Goal: Task Accomplishment & Management: Use online tool/utility

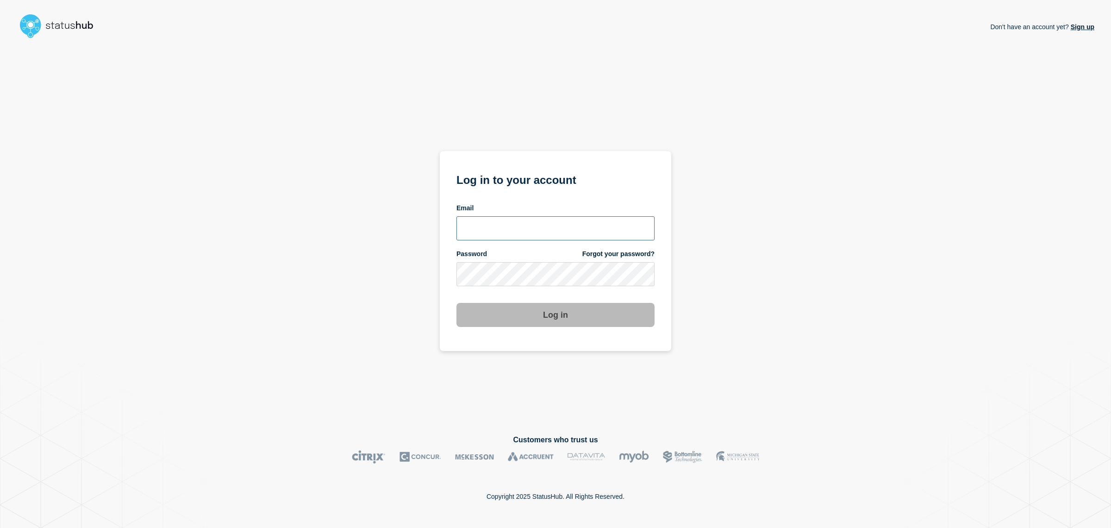
type input "[PERSON_NAME][EMAIL_ADDRESS][PERSON_NAME][DOMAIN_NAME]"
click at [544, 310] on button "Log in" at bounding box center [555, 315] width 198 height 24
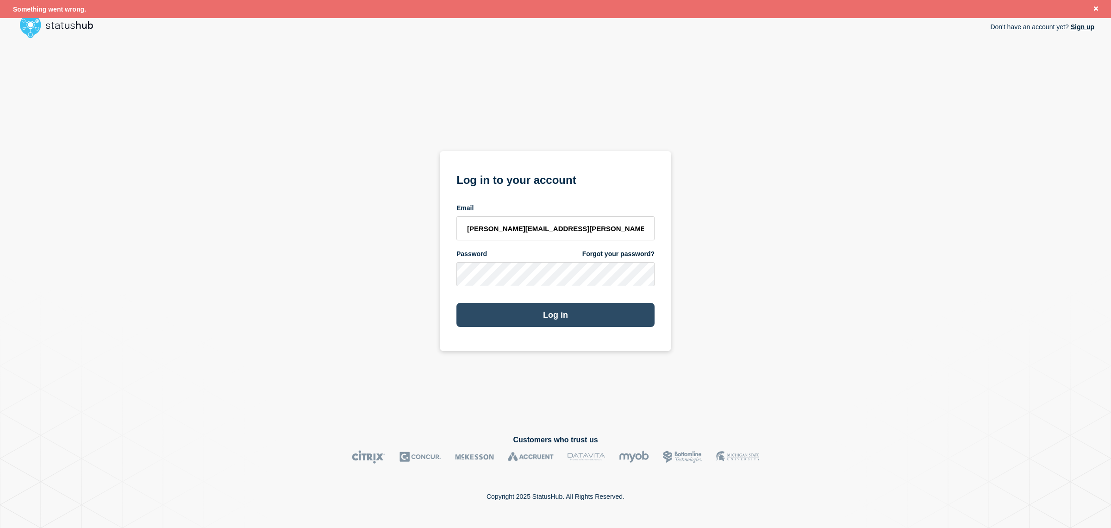
click at [546, 310] on button "Log in" at bounding box center [555, 315] width 198 height 24
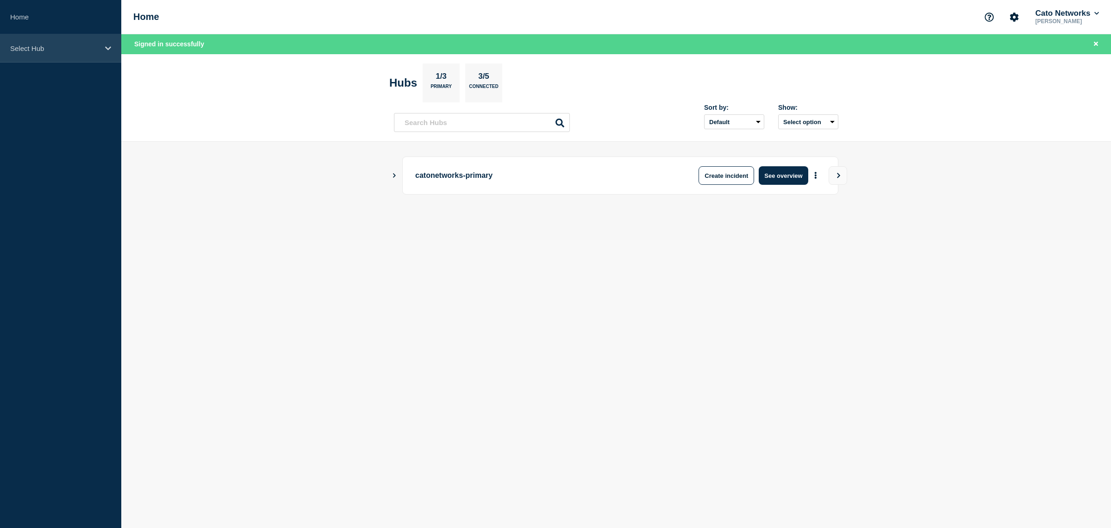
click at [49, 50] on p "Select Hub" at bounding box center [54, 48] width 89 height 8
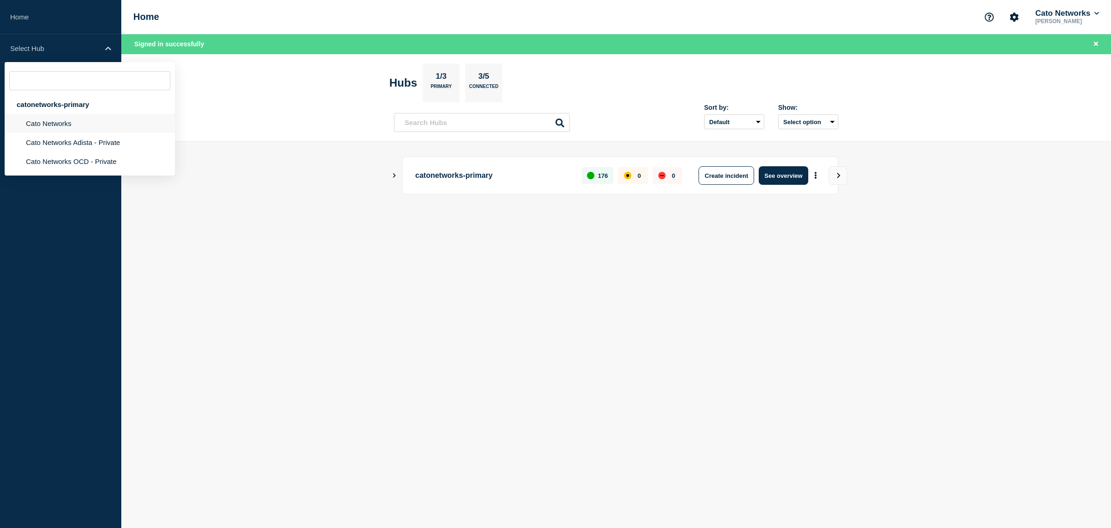
click at [69, 122] on li "Cato Networks" at bounding box center [90, 123] width 170 height 19
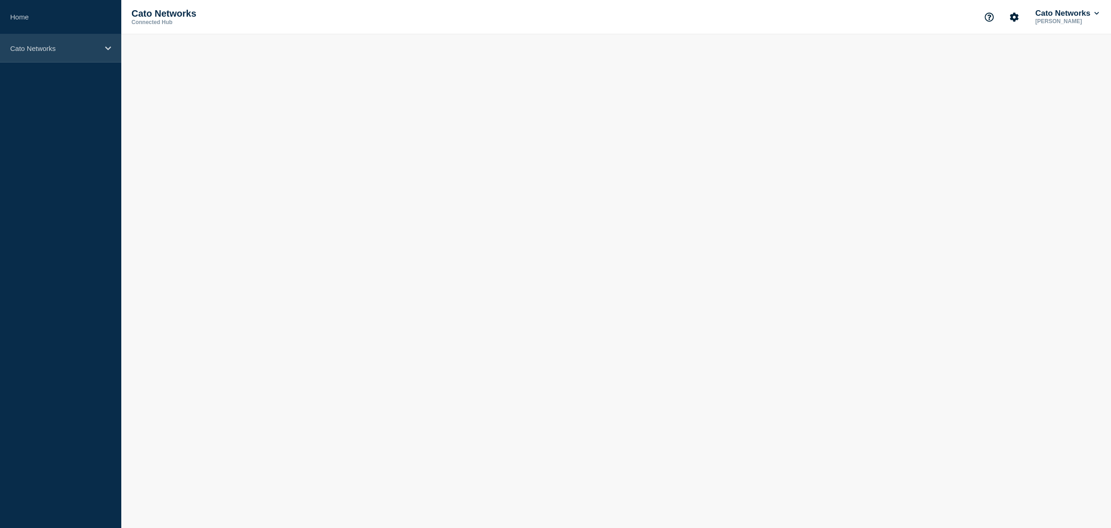
click at [65, 47] on p "Cato Networks" at bounding box center [54, 48] width 89 height 8
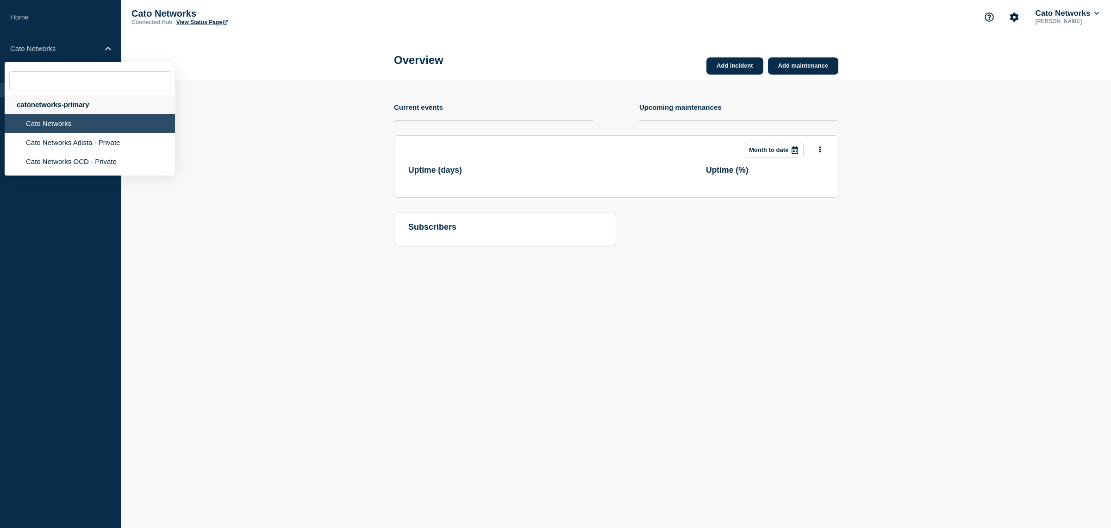
click at [66, 112] on div "catonetworks-primary" at bounding box center [90, 104] width 170 height 19
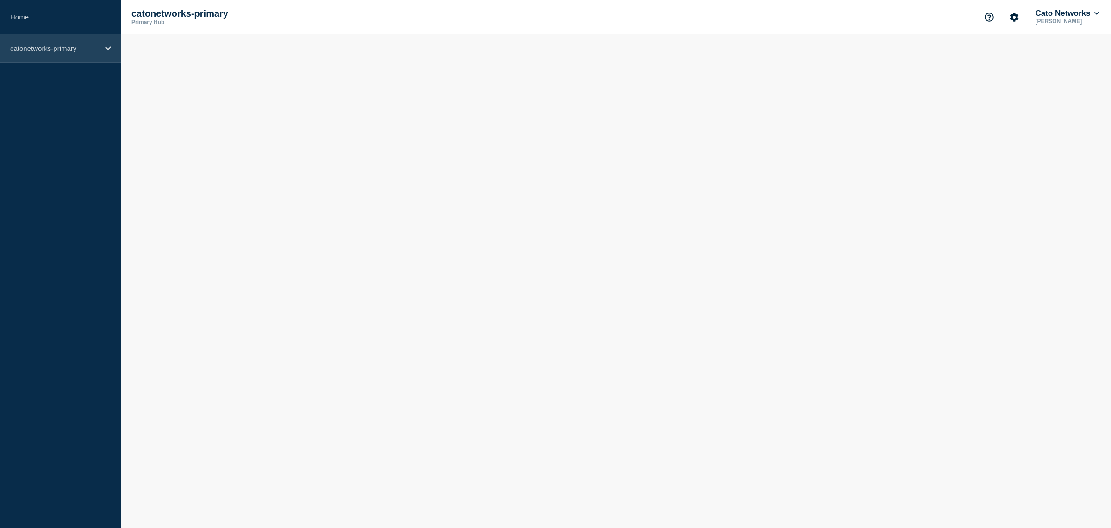
click at [110, 56] on div "catonetworks-primary" at bounding box center [60, 48] width 121 height 28
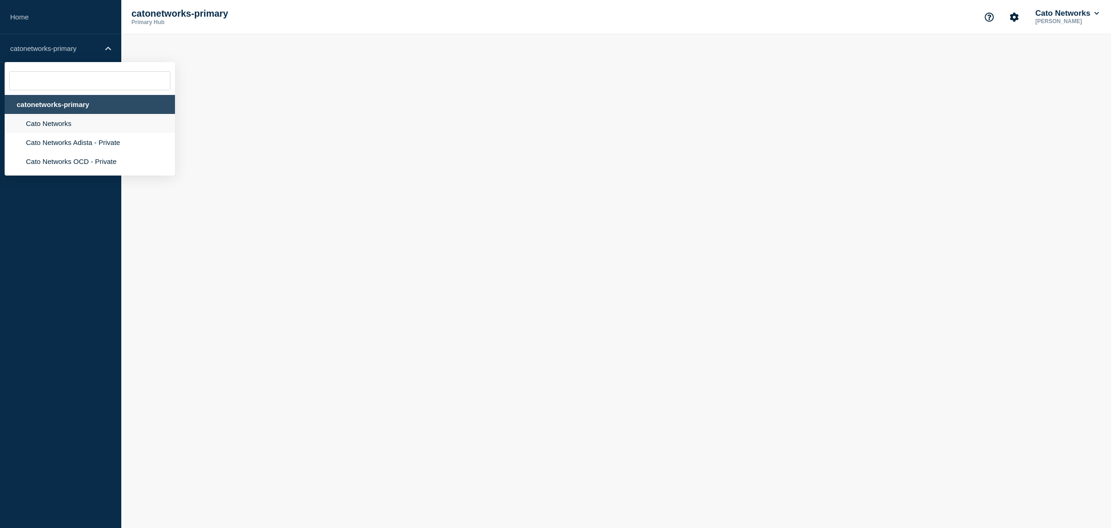
click at [76, 130] on li "Cato Networks" at bounding box center [90, 123] width 170 height 19
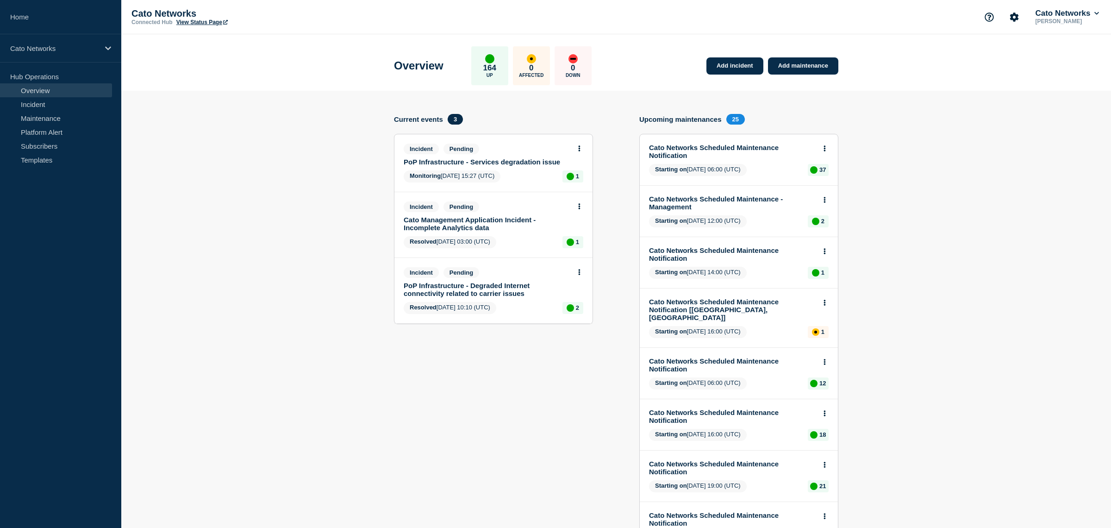
click at [607, 293] on div "Add incident Add maintenance Current events 3 Incident Pending PoP Infrastructu…" at bounding box center [616, 406] width 444 height 585
click at [607, 148] on div "Add incident Add maintenance Current events 3 Incident Pending PoP Infrastructu…" at bounding box center [616, 406] width 444 height 585
click at [29, 104] on link "Incident" at bounding box center [56, 104] width 112 height 14
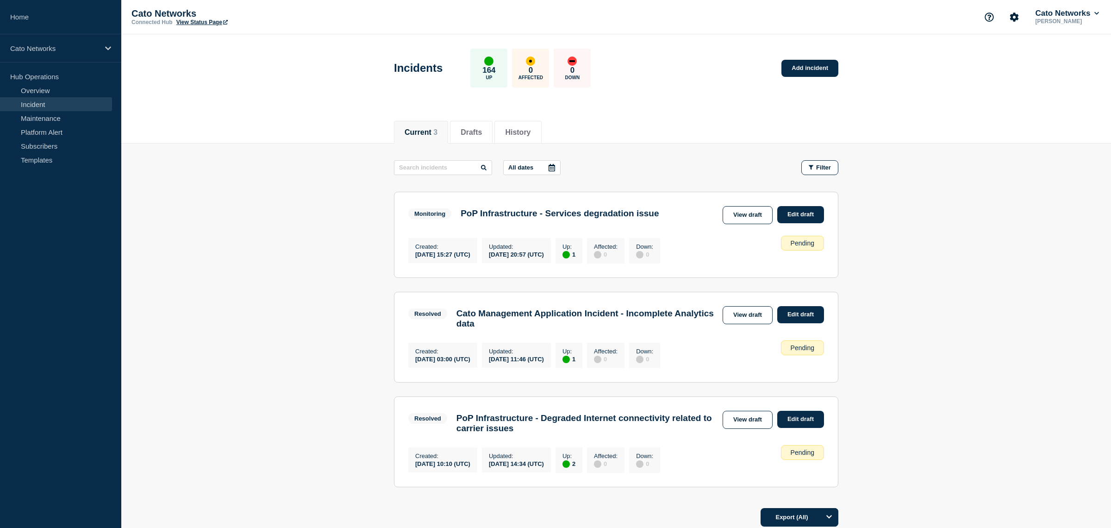
scroll to position [97, 0]
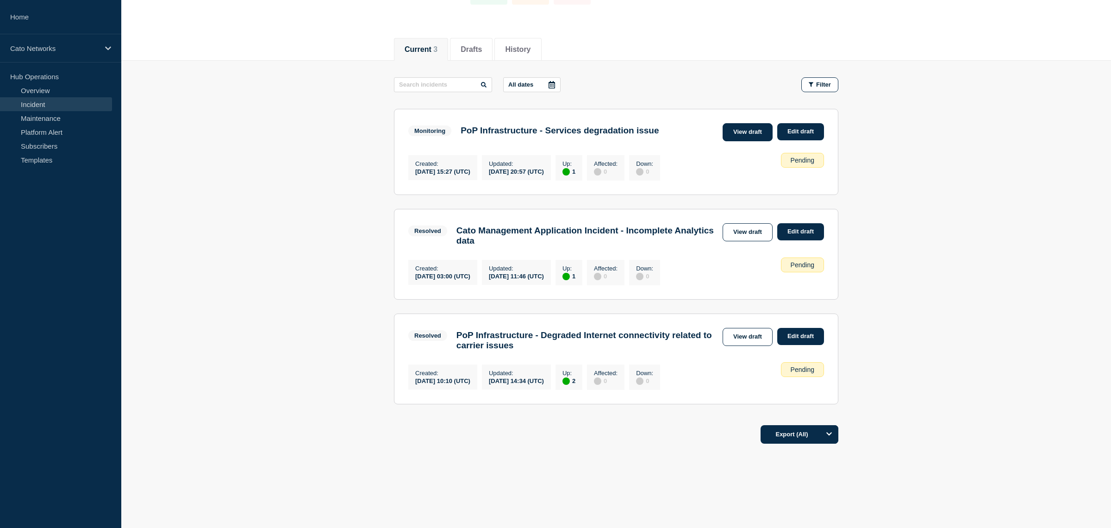
click at [761, 123] on link "View draft" at bounding box center [747, 132] width 50 height 18
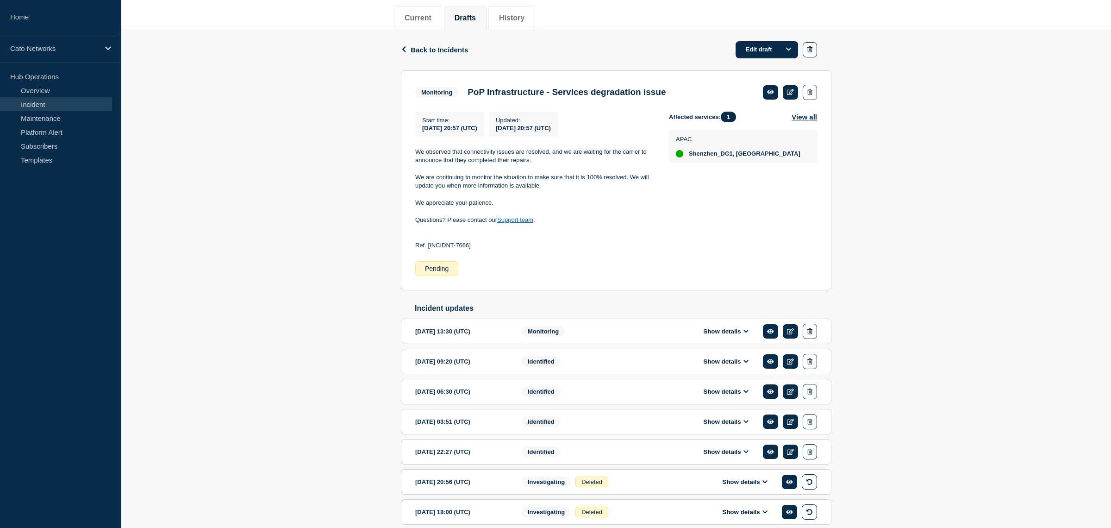
scroll to position [113, 0]
click at [752, 56] on link "Edit draft" at bounding box center [766, 50] width 62 height 17
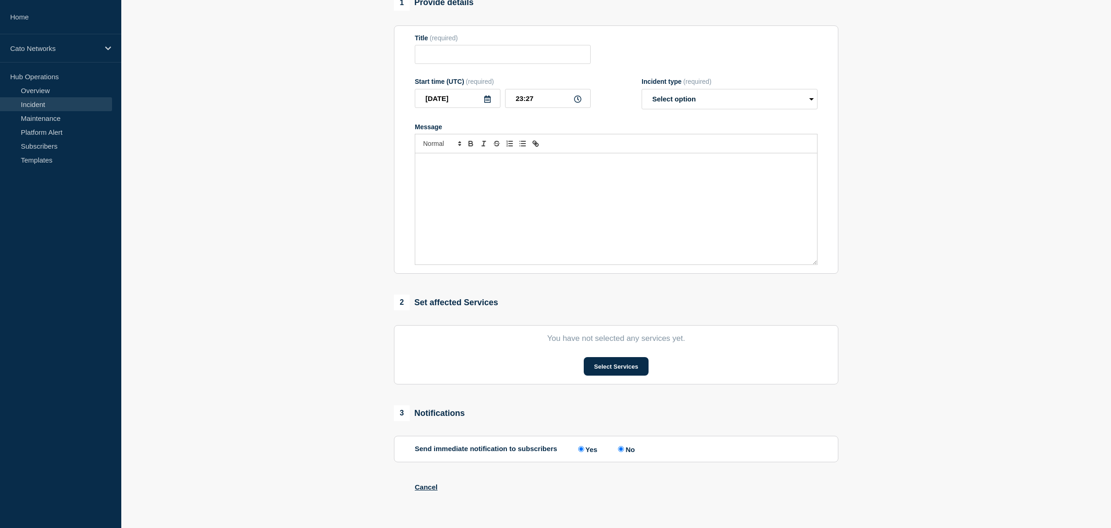
type input "PoP Infrastructure - Services degradation issue"
type input "20:57"
select select "monitoring"
radio input "false"
radio input "true"
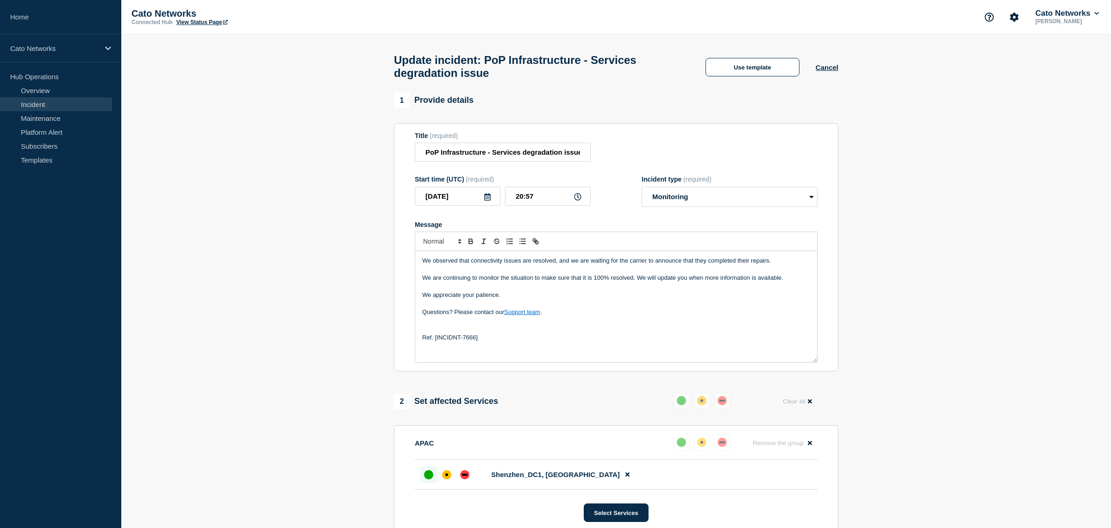
scroll to position [174, 0]
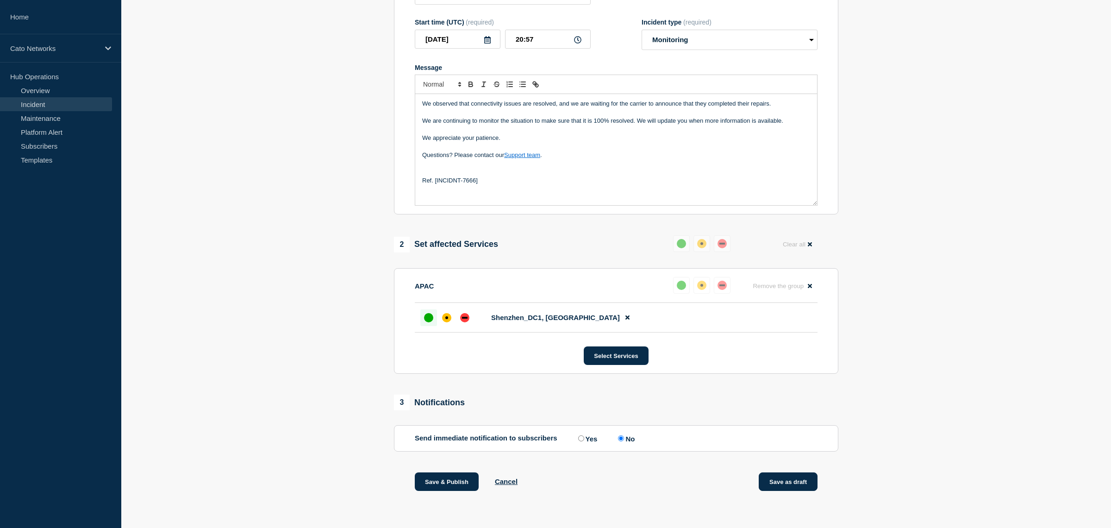
click at [785, 487] on button "Save as draft" at bounding box center [787, 481] width 59 height 19
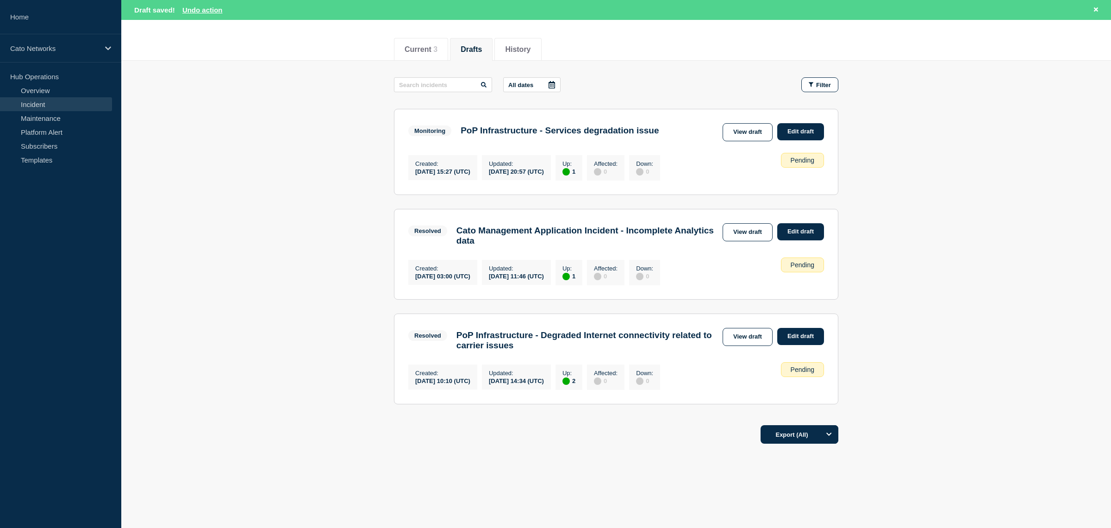
scroll to position [117, 0]
click at [732, 123] on link "View draft" at bounding box center [747, 132] width 50 height 18
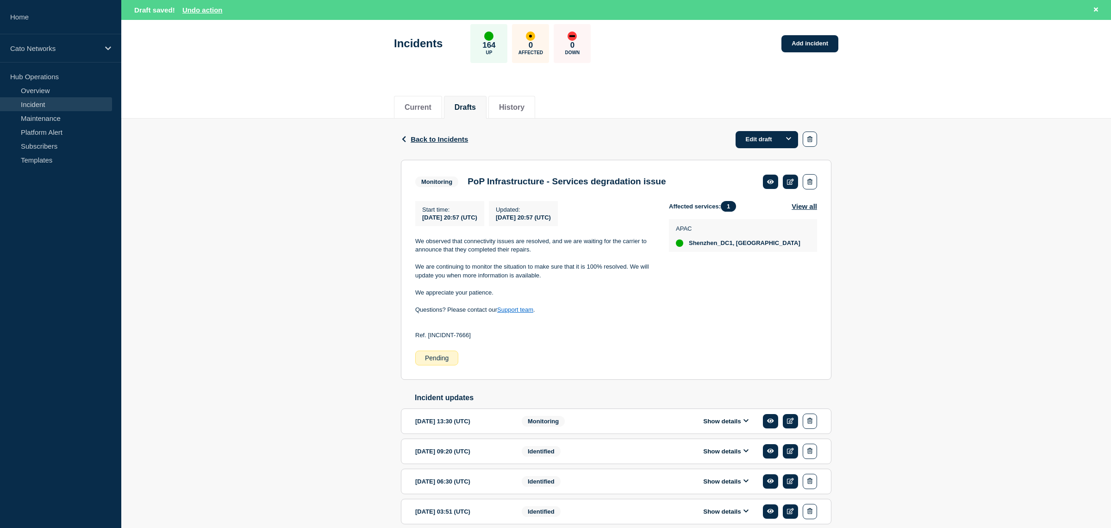
scroll to position [26, 0]
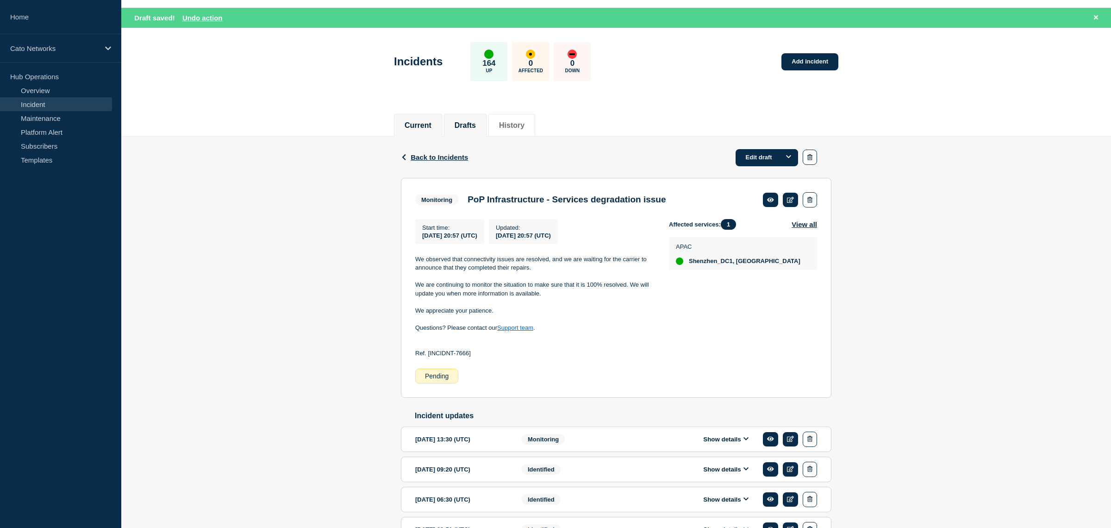
click at [415, 129] on button "Current" at bounding box center [417, 125] width 27 height 8
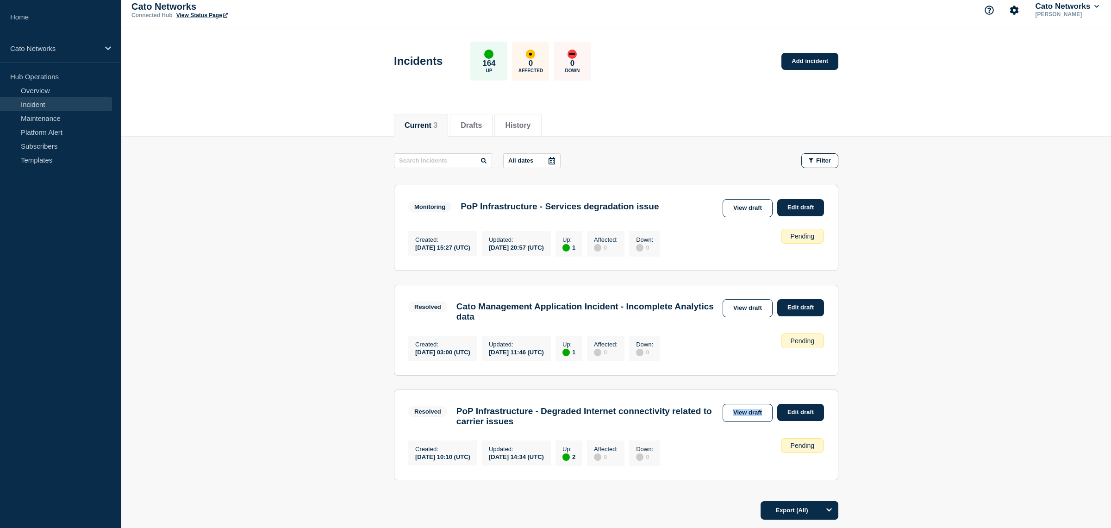
scroll to position [5, 0]
